Goal: Information Seeking & Learning: Learn about a topic

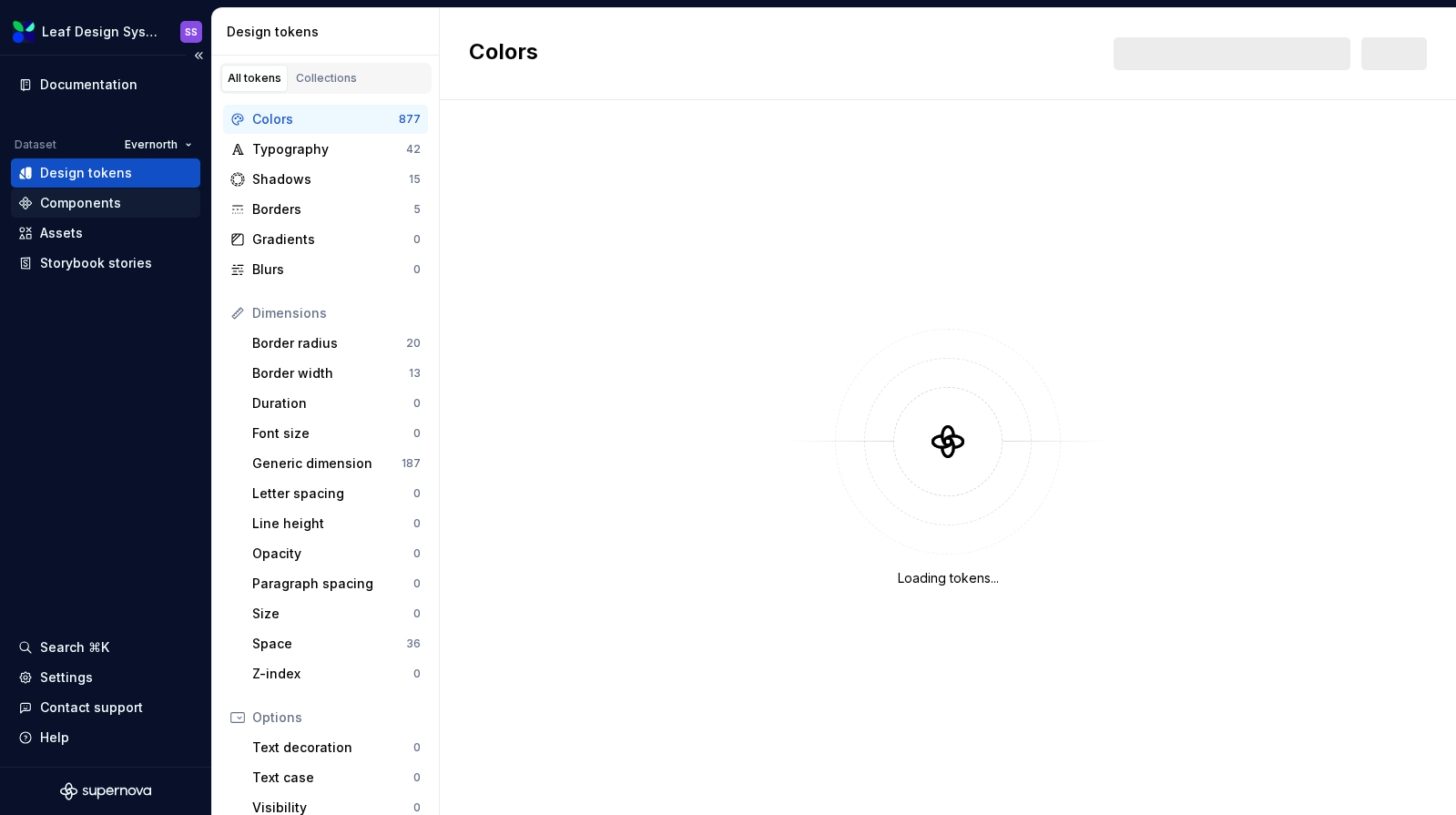
click at [69, 207] on div "Components" at bounding box center [80, 203] width 81 height 19
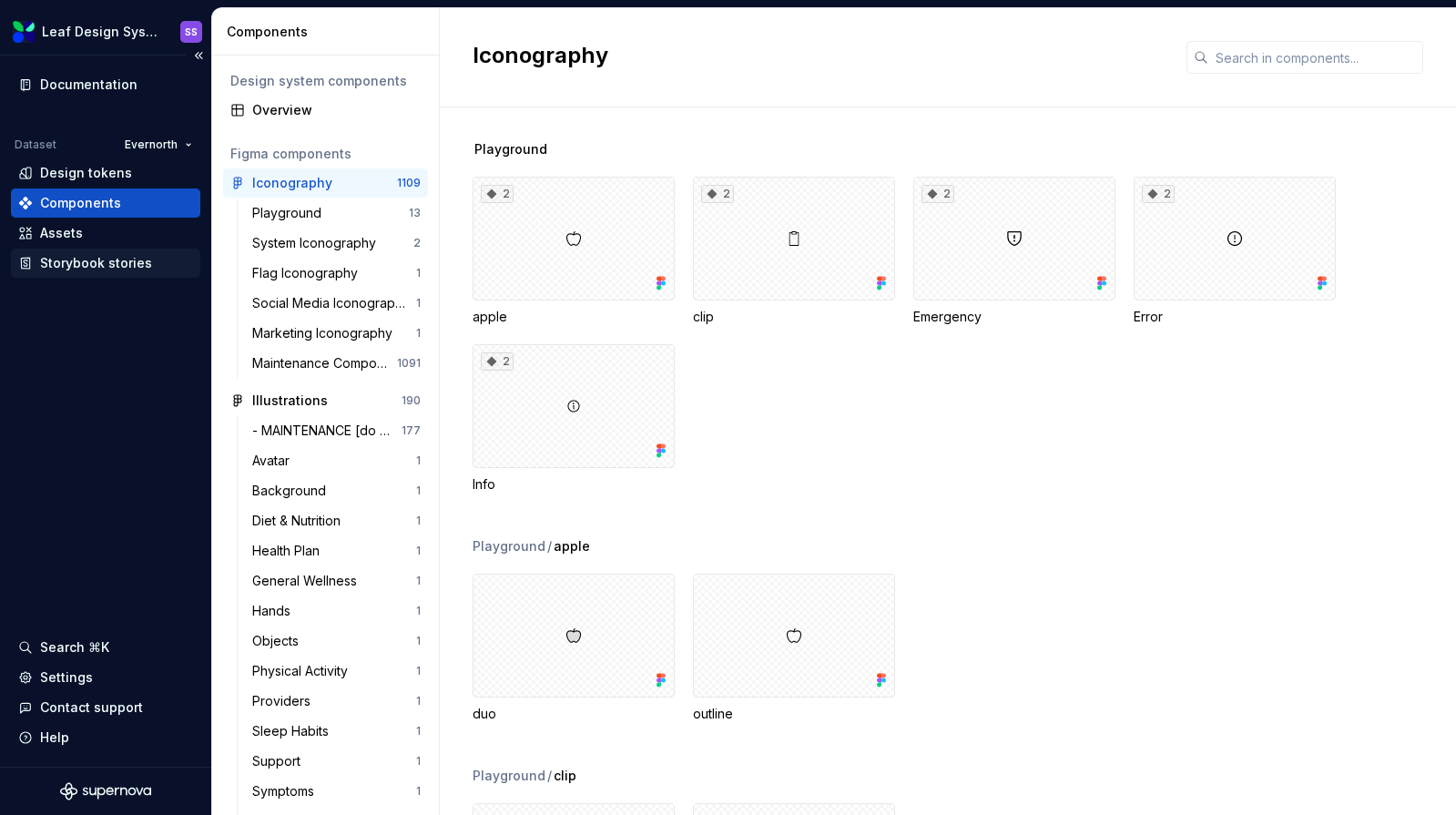
click at [96, 261] on div "Storybook stories" at bounding box center [96, 263] width 112 height 19
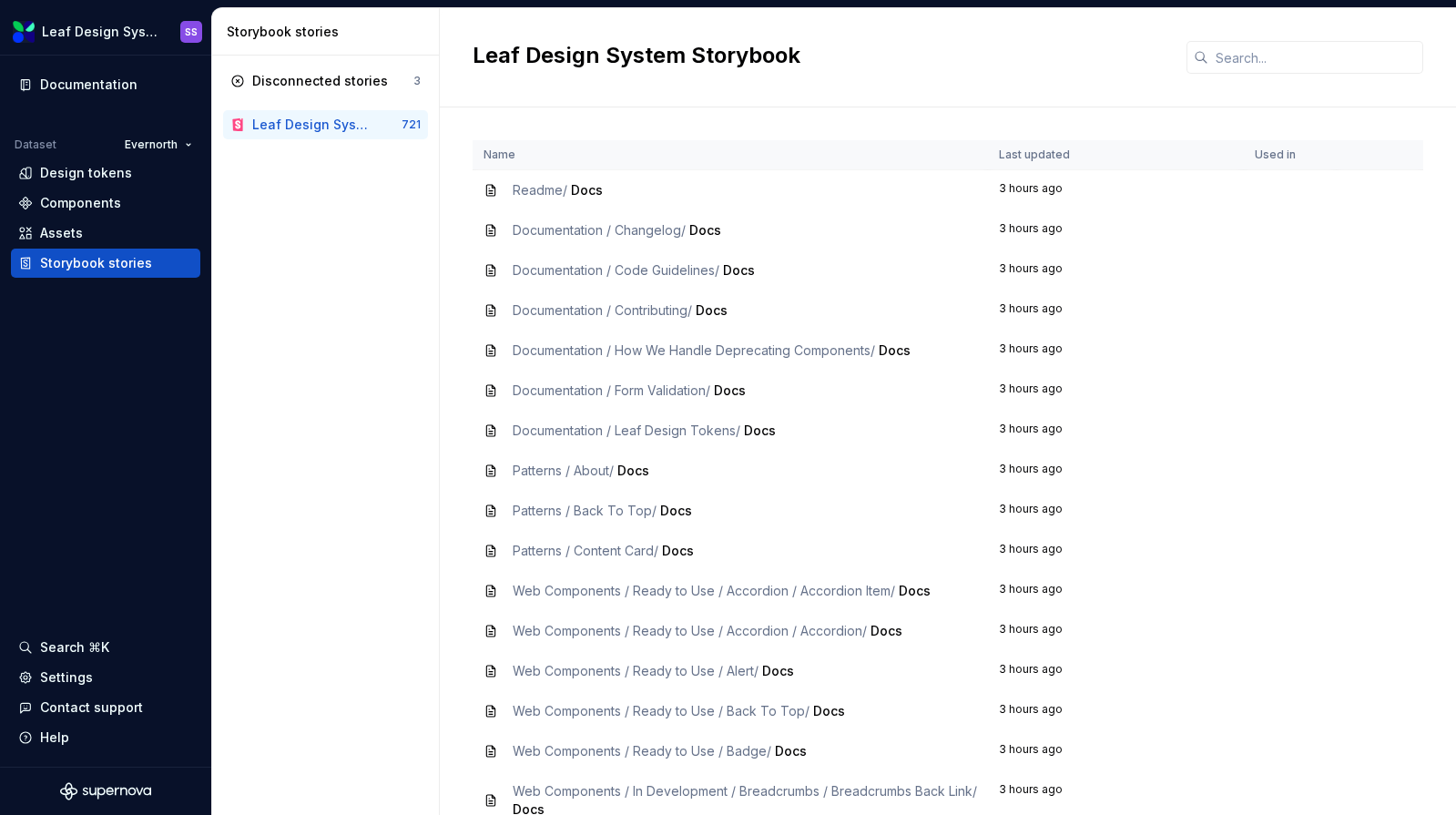
click at [292, 123] on div "Leaf Design System Storybook" at bounding box center [312, 125] width 120 height 19
click at [79, 265] on div "Storybook stories" at bounding box center [96, 263] width 112 height 19
click at [1248, 64] on input "text" at bounding box center [1316, 57] width 215 height 32
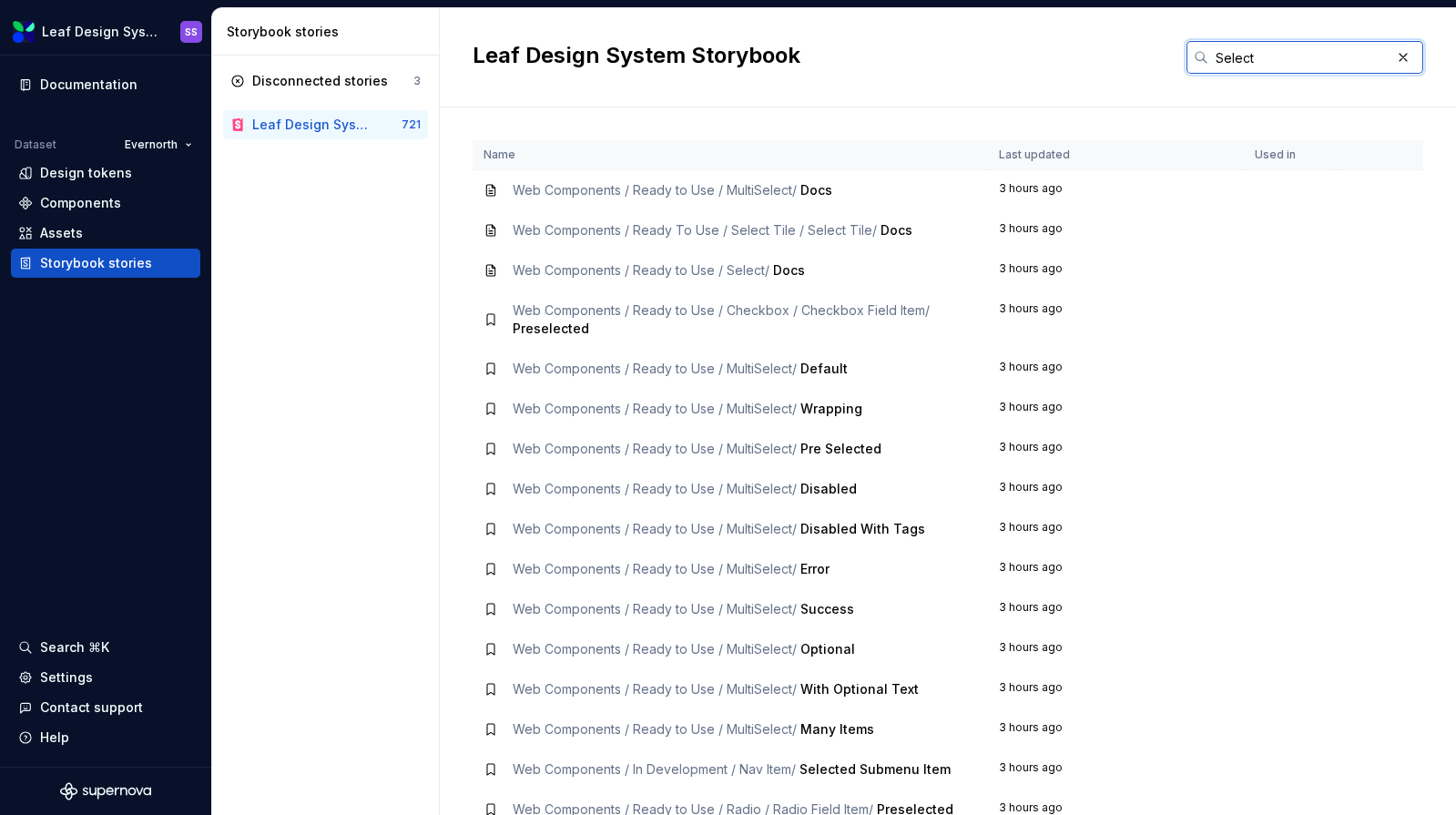
type input "Select"
click at [770, 234] on span "Web Components / Ready To Use / Select Tile / Select Tile /" at bounding box center [695, 230] width 365 height 16
click at [892, 231] on span "Docs" at bounding box center [896, 230] width 32 height 16
click at [487, 231] on icon at bounding box center [490, 230] width 15 height 15
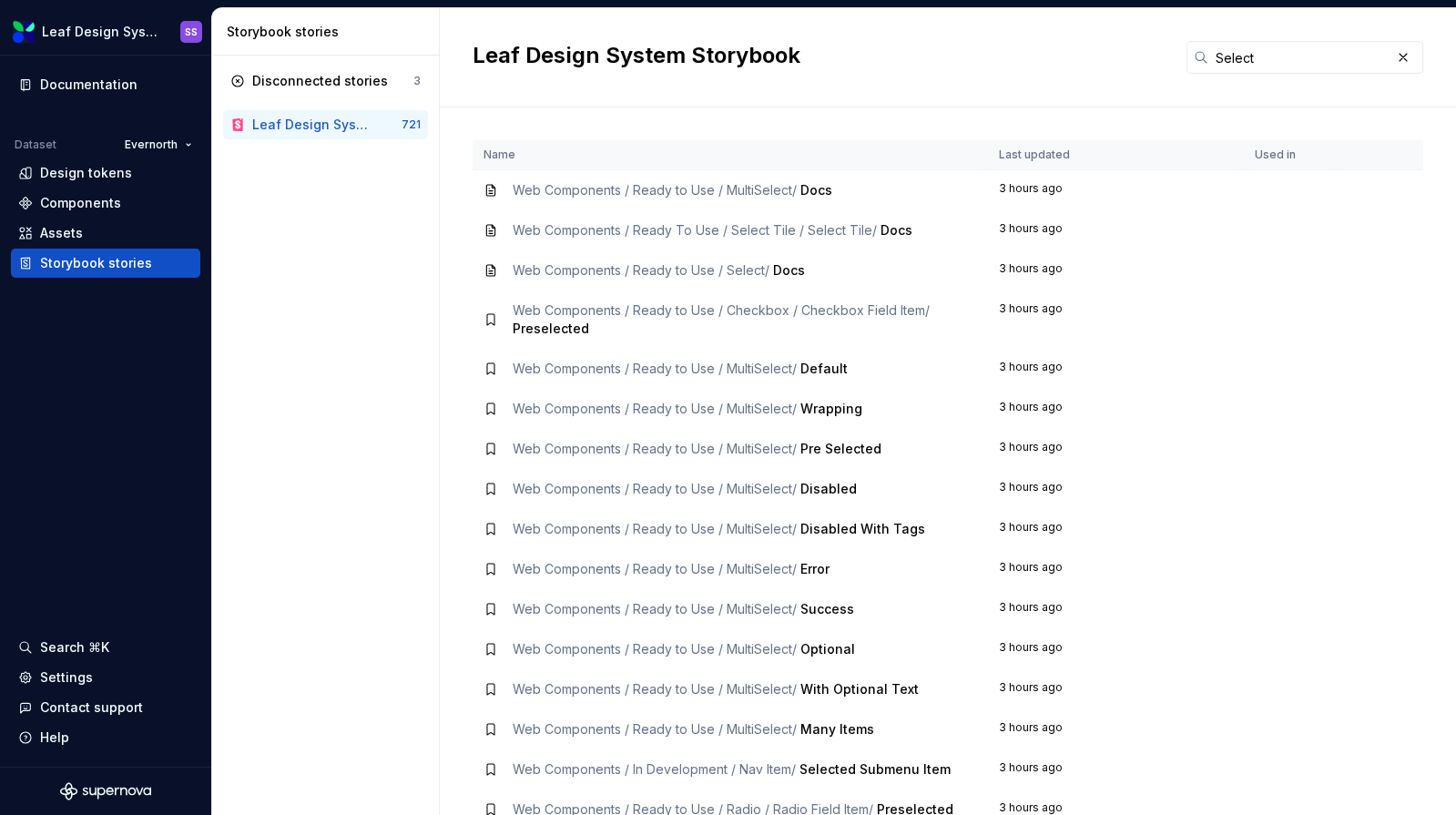
click at [1050, 231] on td "3 hours ago" at bounding box center [1116, 230] width 256 height 40
click at [596, 229] on span "Web Components / Ready To Use / Select Tile / Select Tile /" at bounding box center [695, 230] width 365 height 16
click at [485, 231] on icon at bounding box center [490, 230] width 15 height 15
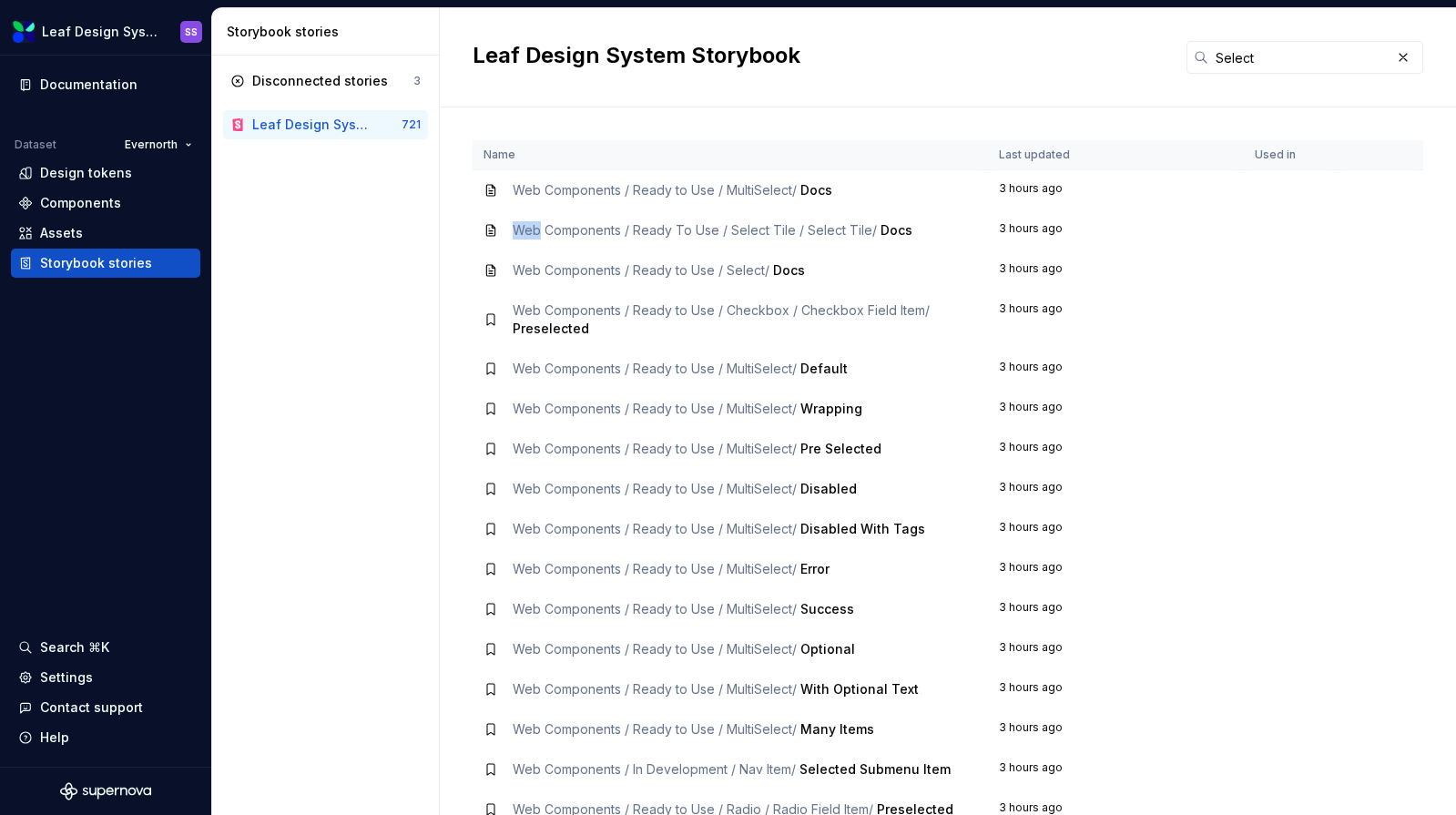
click at [485, 231] on icon at bounding box center [490, 230] width 15 height 15
click at [904, 232] on span "Docs" at bounding box center [896, 230] width 32 height 16
click at [494, 228] on icon at bounding box center [490, 229] width 8 height 11
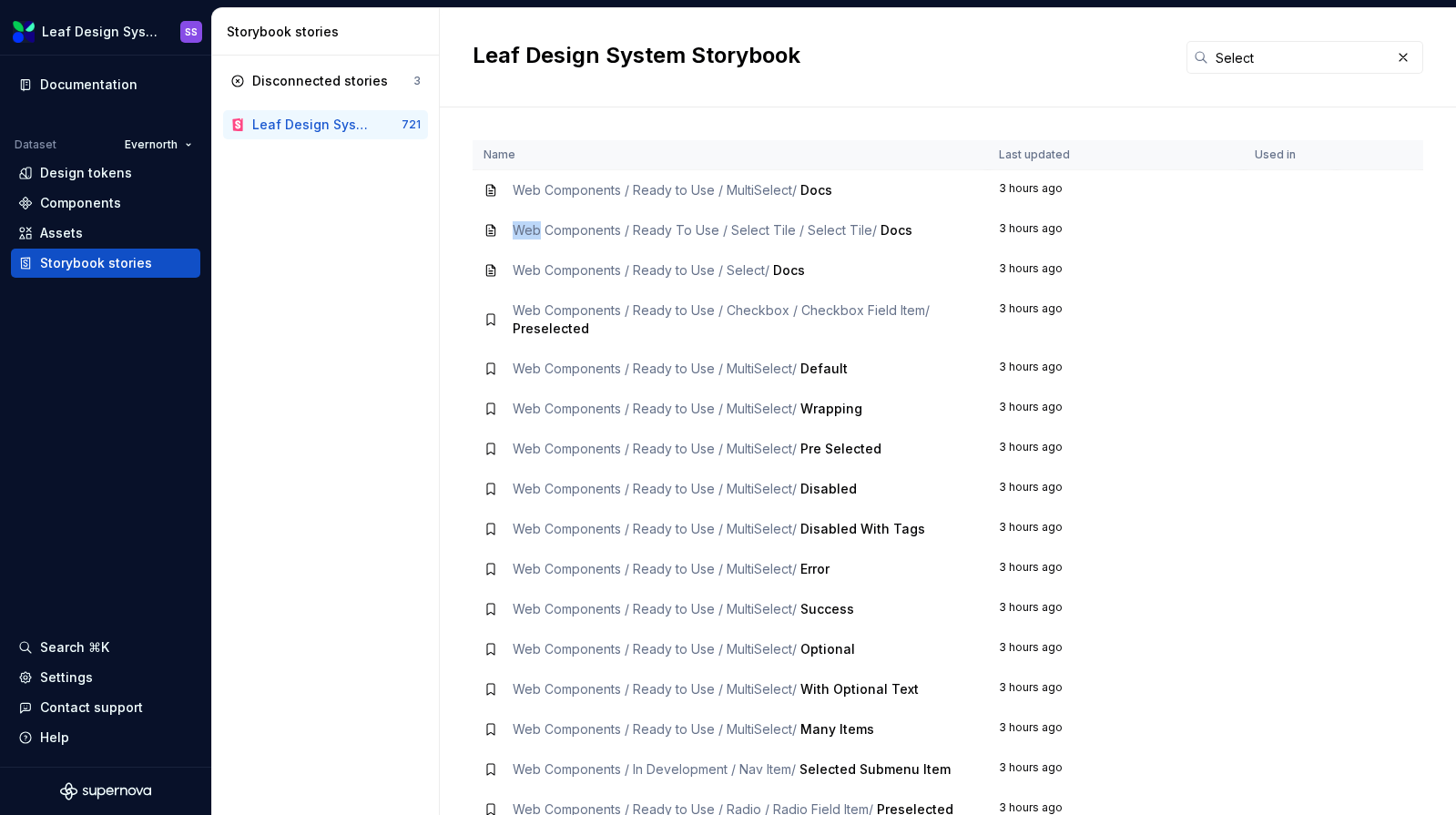
click at [494, 228] on icon at bounding box center [490, 229] width 8 height 11
click at [491, 372] on icon at bounding box center [490, 369] width 7 height 11
click at [49, 236] on div "Assets" at bounding box center [62, 233] width 43 height 19
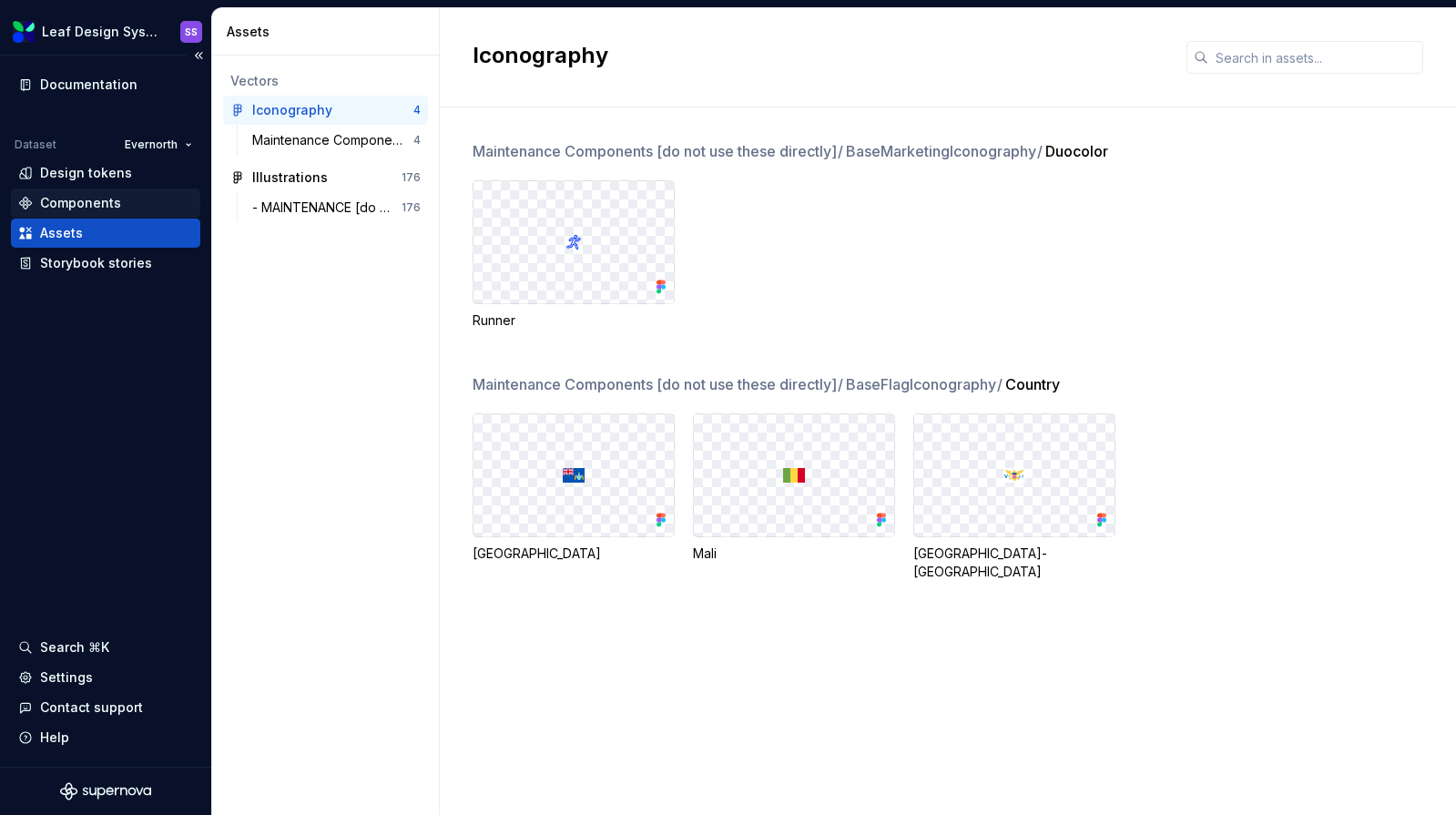
click at [81, 201] on div "Components" at bounding box center [80, 203] width 81 height 19
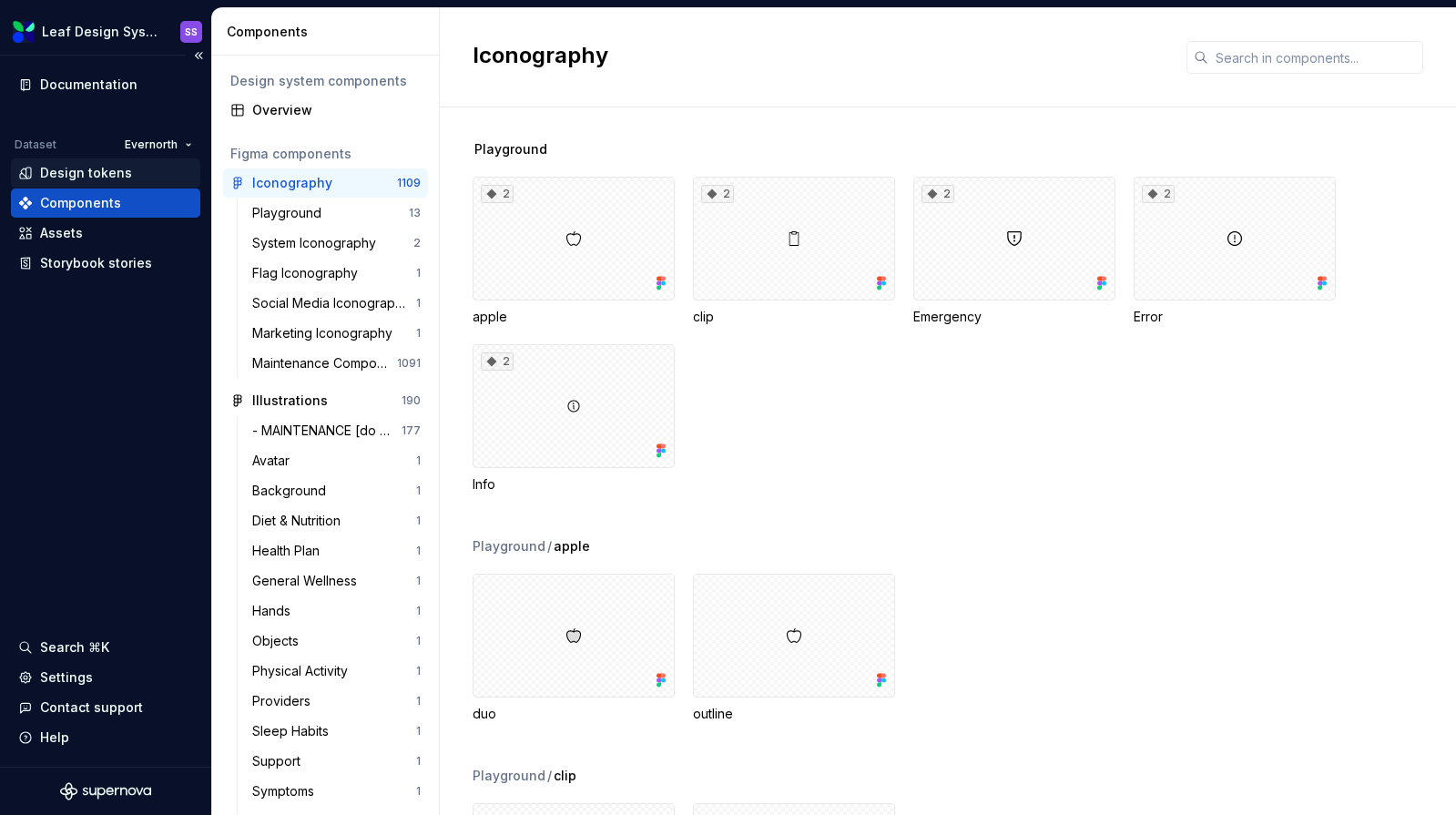
click at [83, 176] on div "Design tokens" at bounding box center [86, 173] width 92 height 19
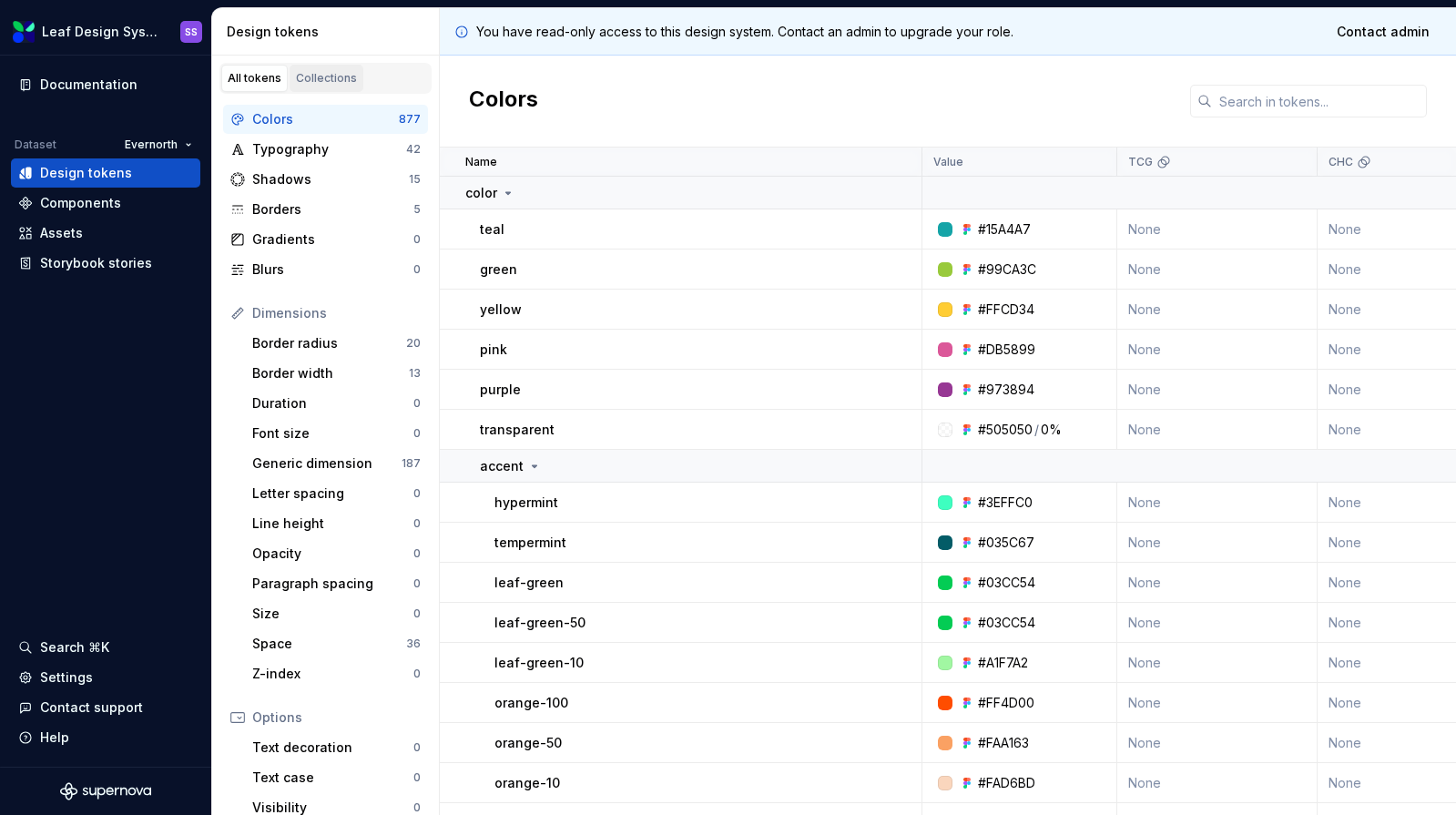
click at [318, 77] on div "Collections" at bounding box center [326, 77] width 61 height 15
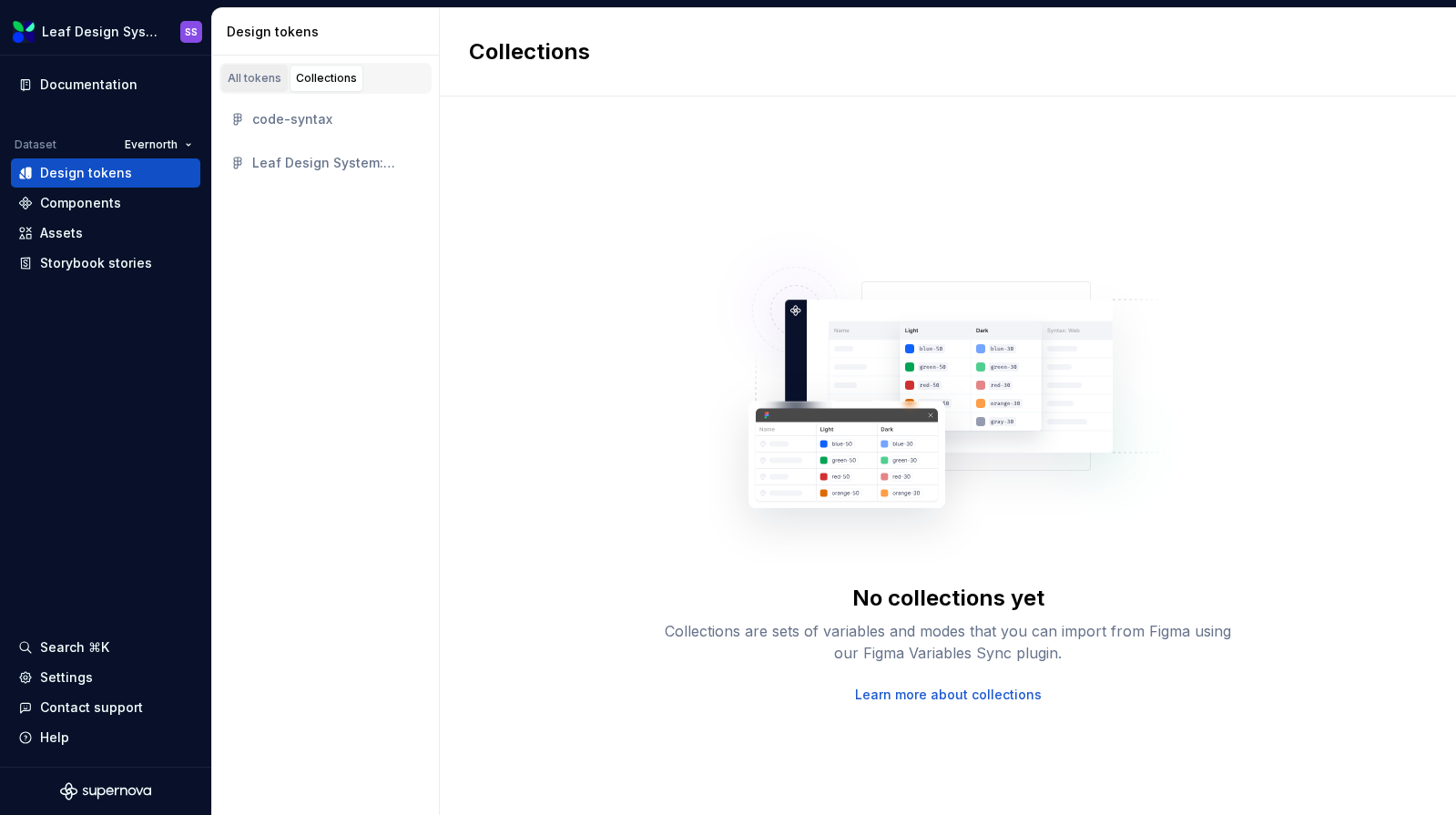
click at [261, 78] on div "All tokens" at bounding box center [254, 77] width 54 height 15
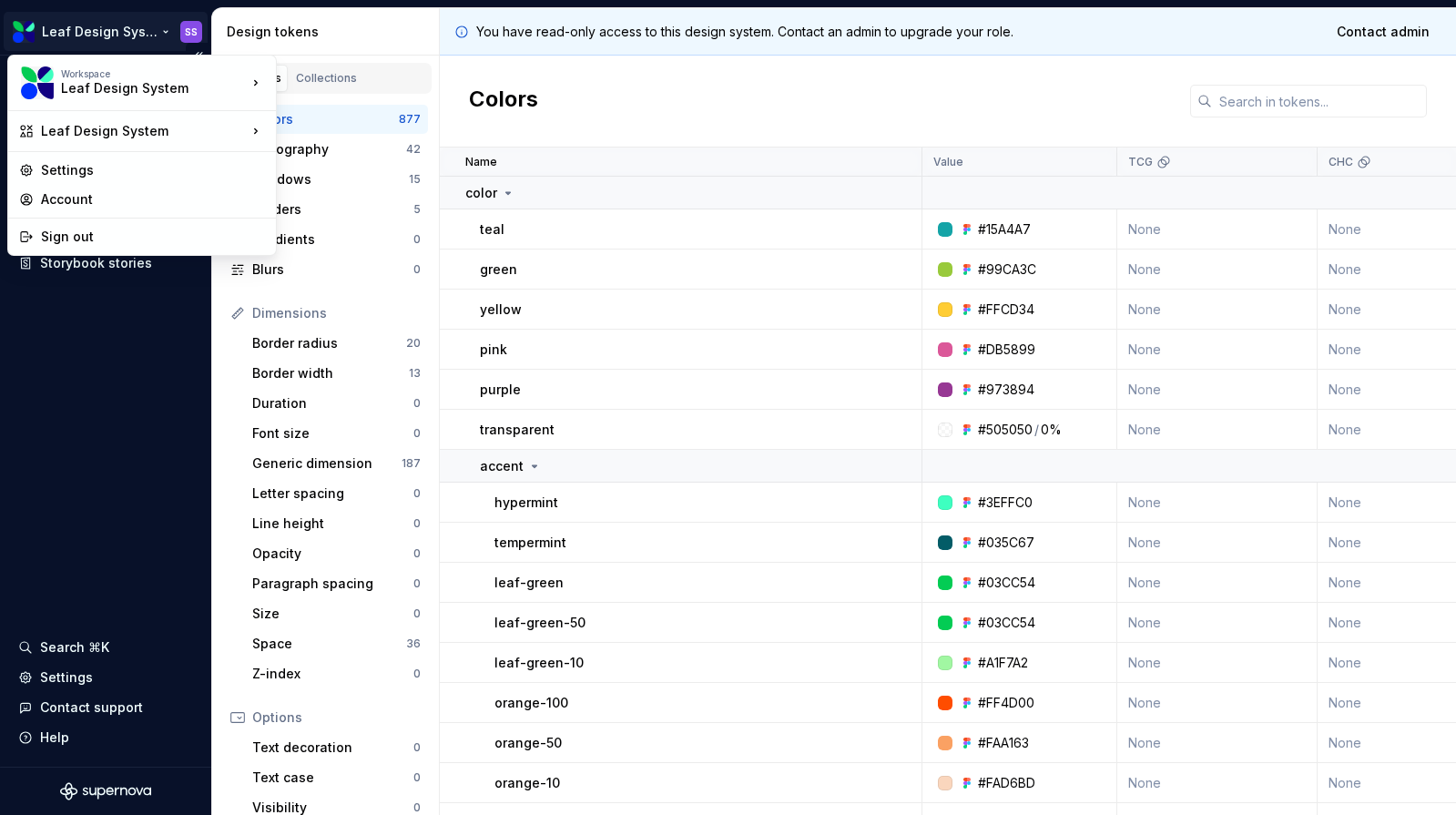
click at [131, 37] on html "Leaf Design System SS Documentation Dataset Evernorth Design tokens Components …" at bounding box center [728, 407] width 1456 height 815
